Goal: Navigation & Orientation: Find specific page/section

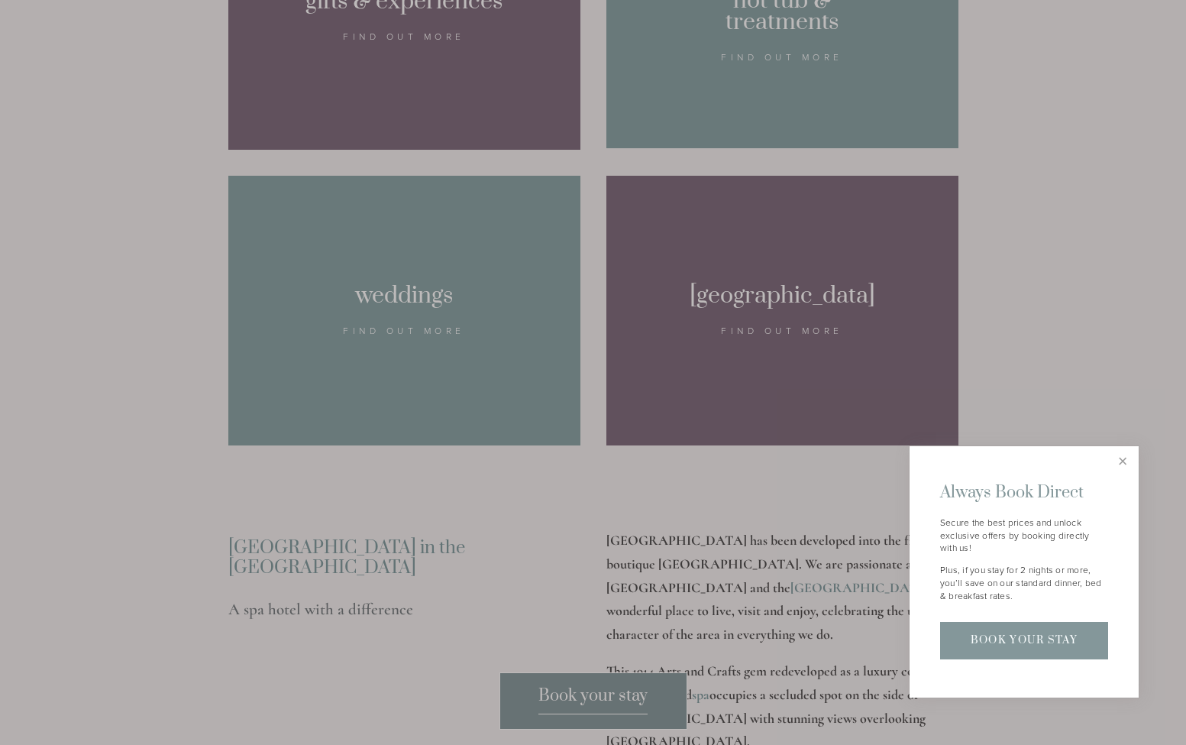
scroll to position [1732, 0]
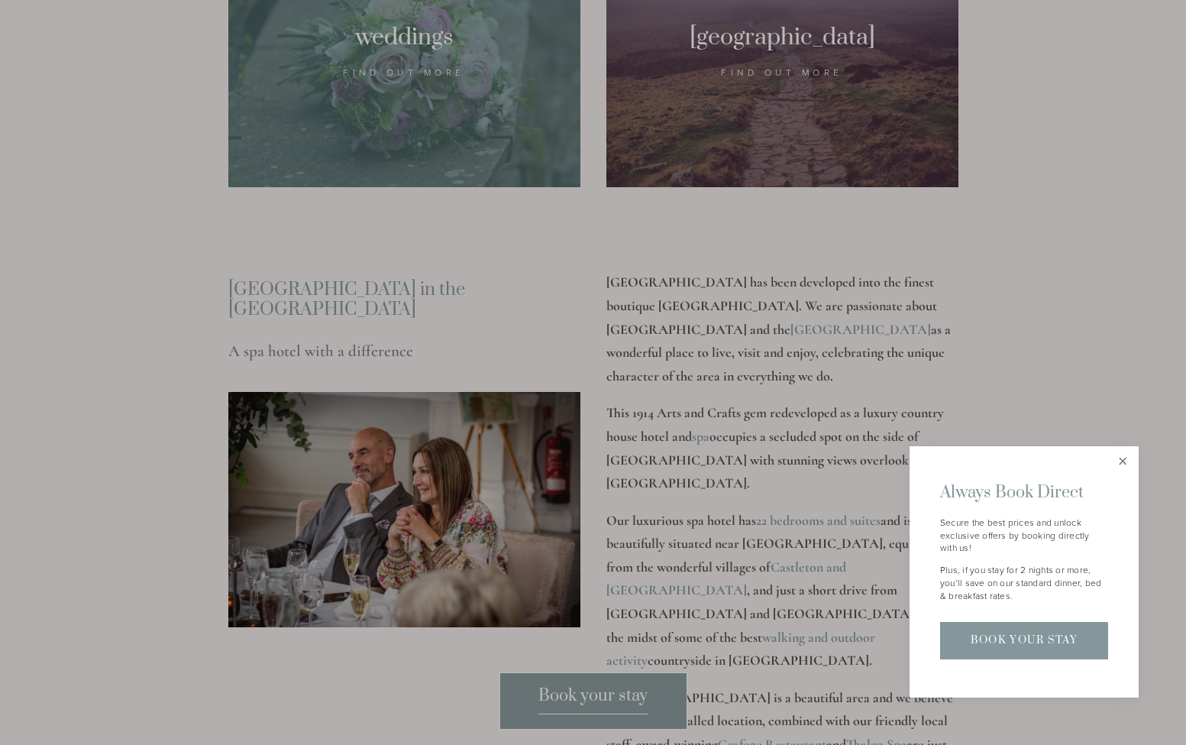
click at [1121, 468] on link "Close" at bounding box center [1123, 461] width 27 height 27
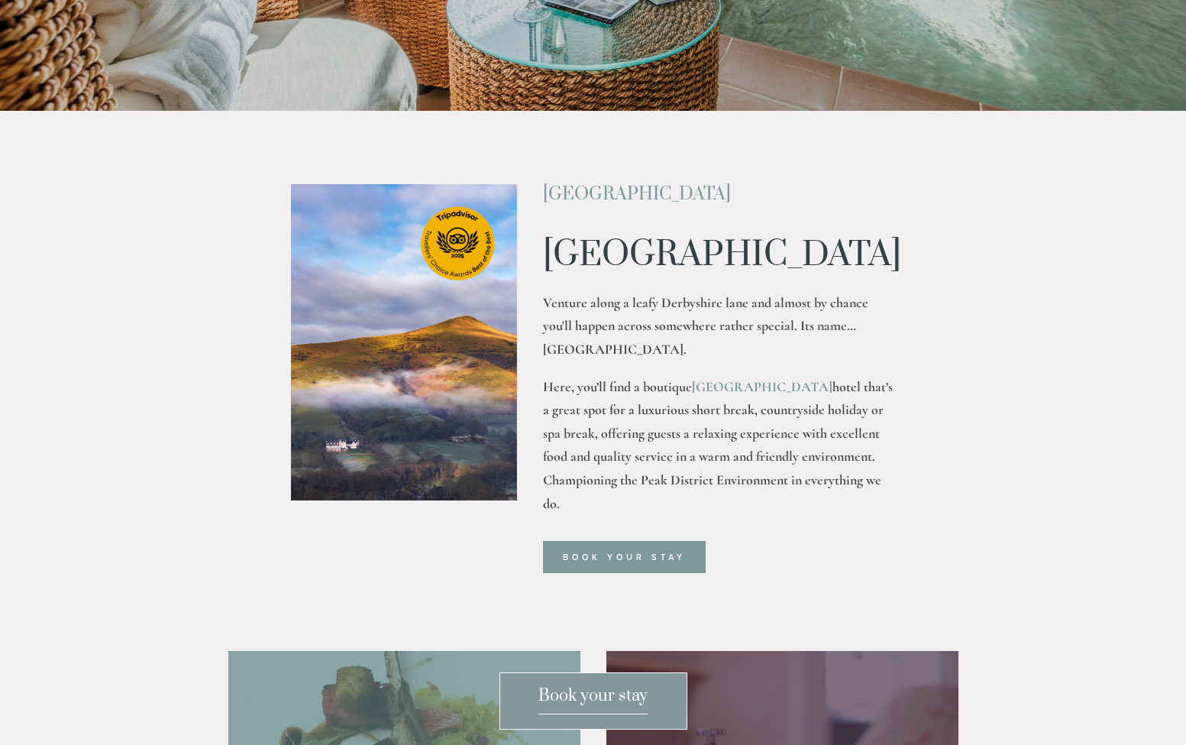
scroll to position [0, 0]
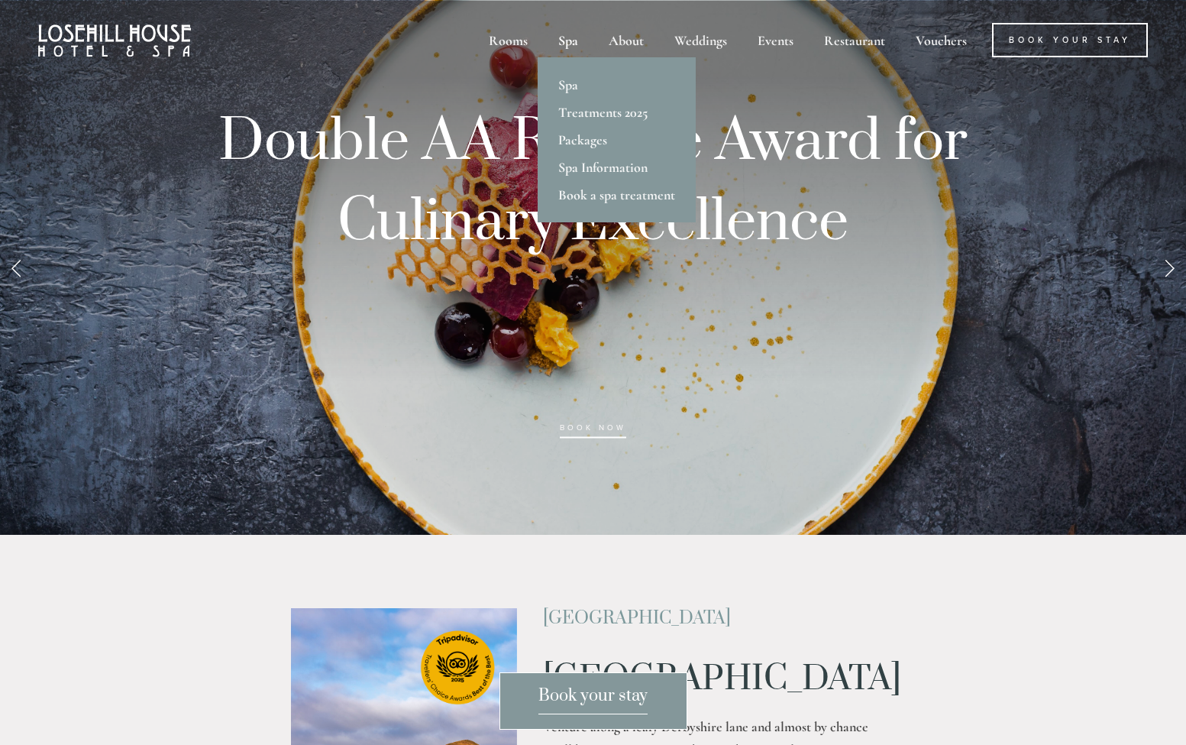
click at [570, 46] on div "Spa" at bounding box center [568, 40] width 47 height 34
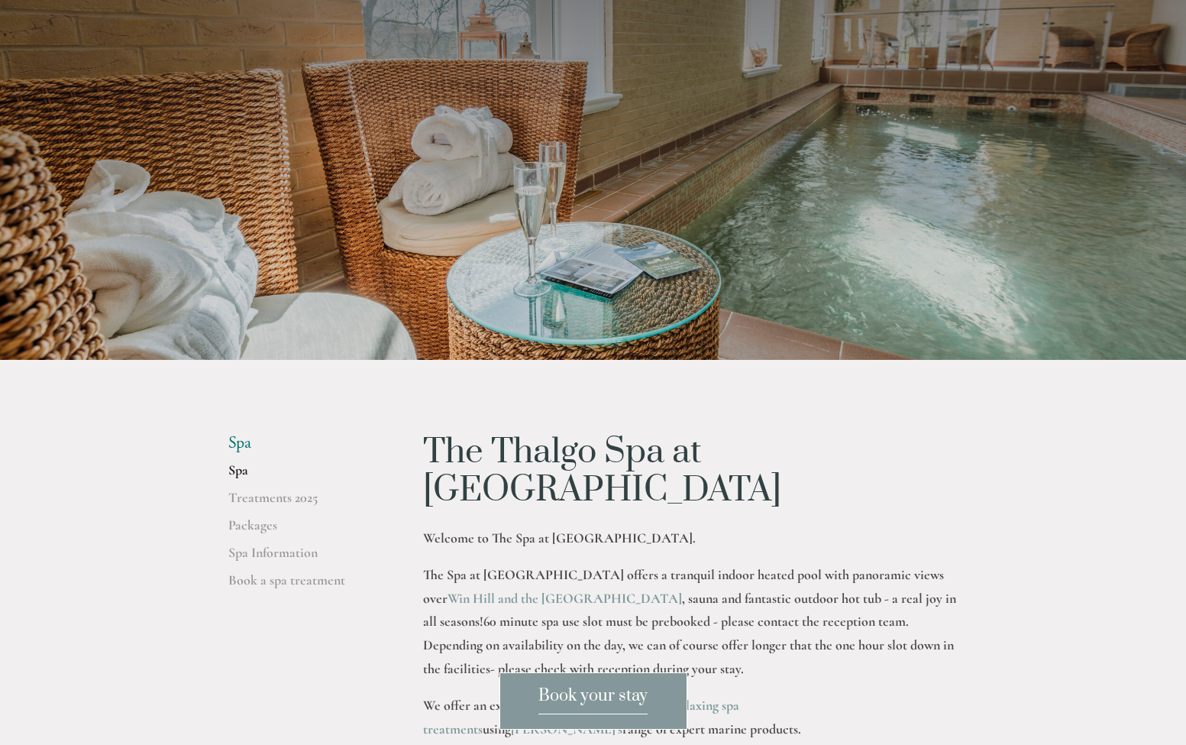
scroll to position [248, 0]
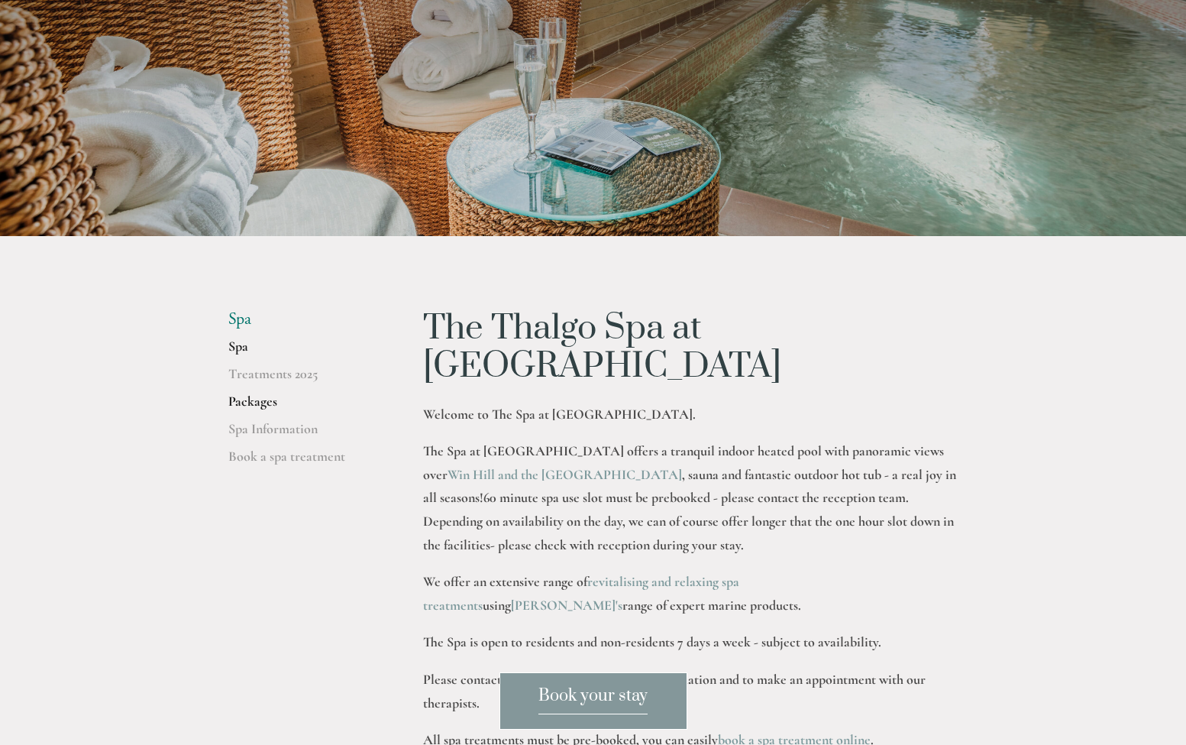
click at [263, 412] on link "Packages" at bounding box center [301, 406] width 146 height 27
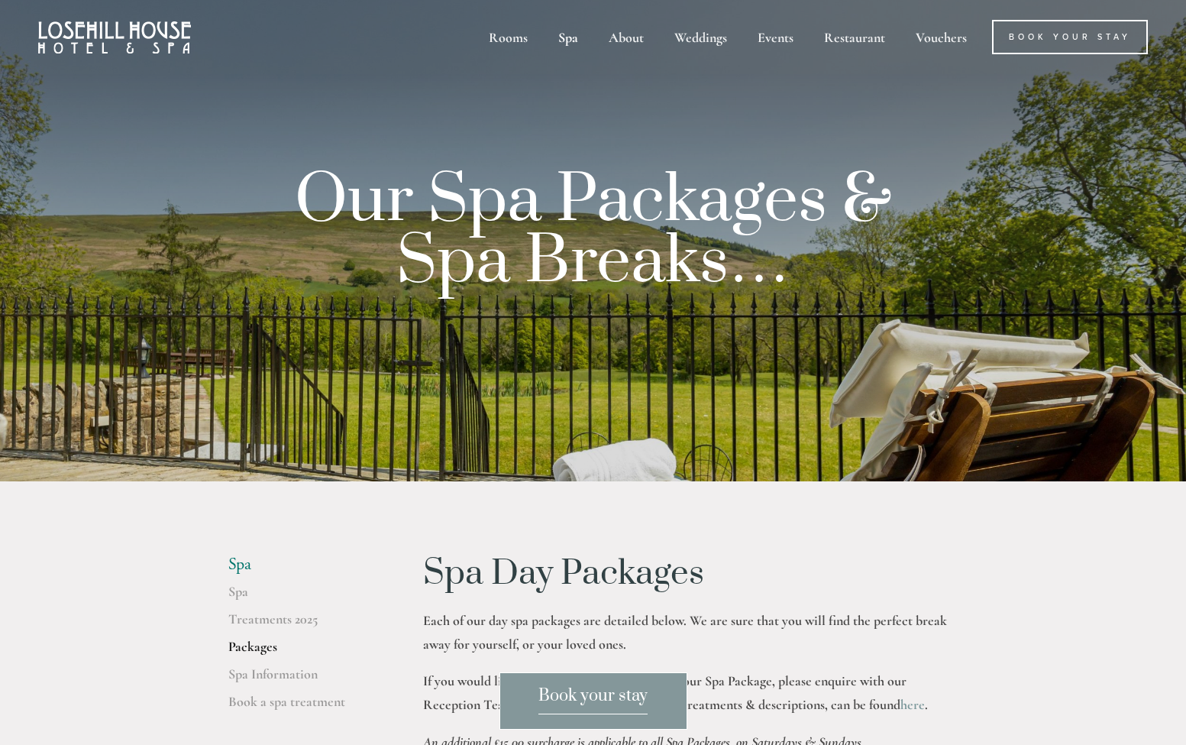
scroll to position [218, 0]
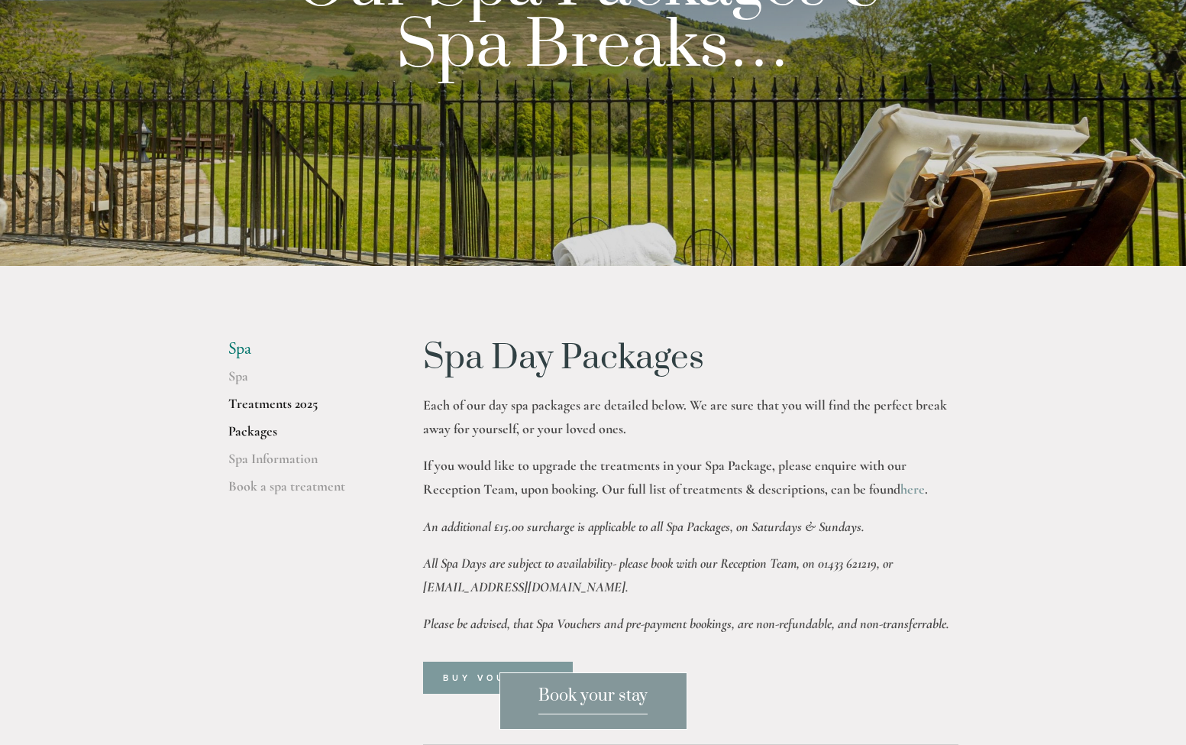
click at [275, 402] on link "Treatments 2025" at bounding box center [301, 408] width 146 height 27
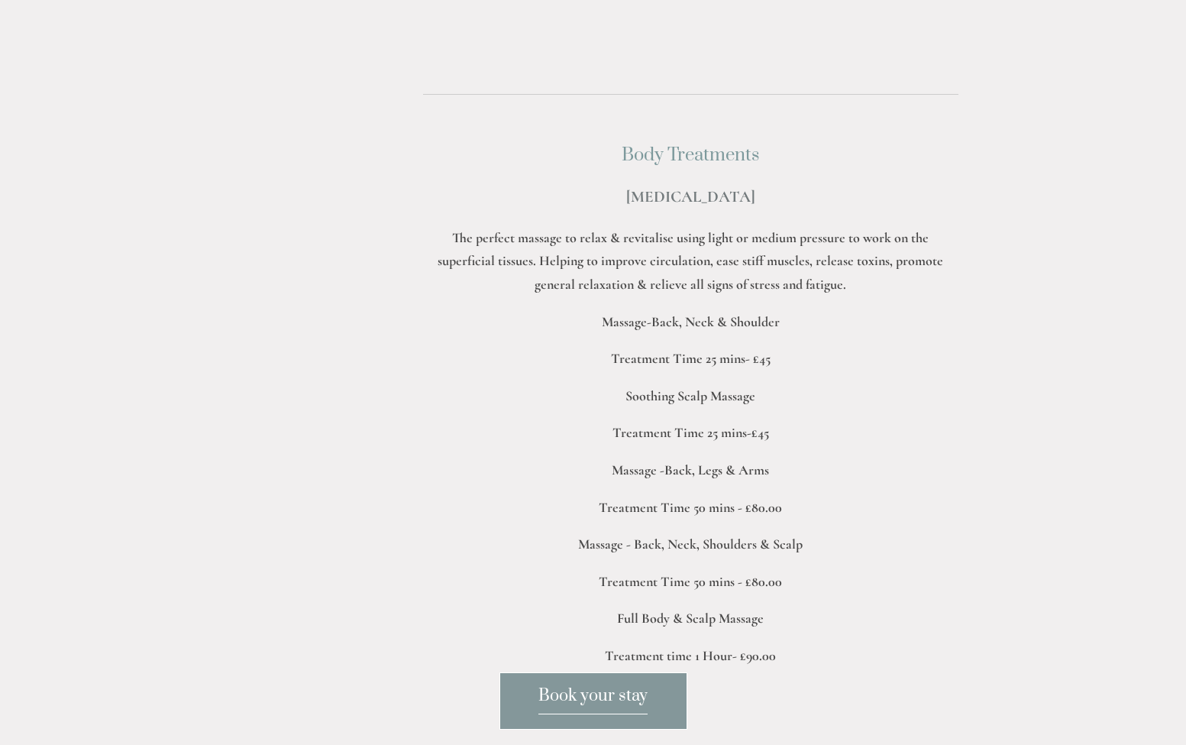
scroll to position [3299, 0]
